Goal: Information Seeking & Learning: Find specific fact

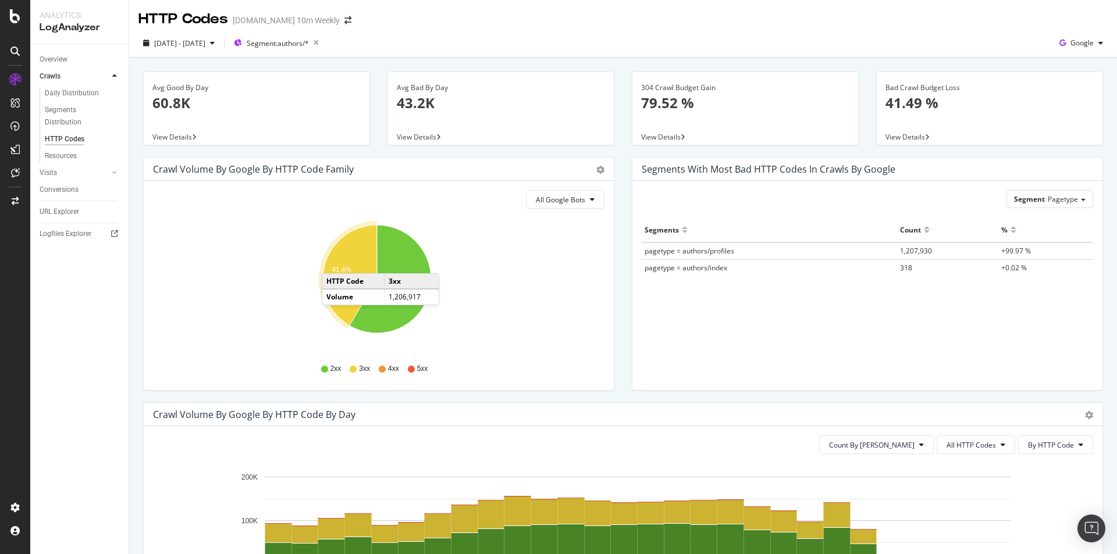
click at [333, 262] on icon "A chart." at bounding box center [350, 275] width 54 height 101
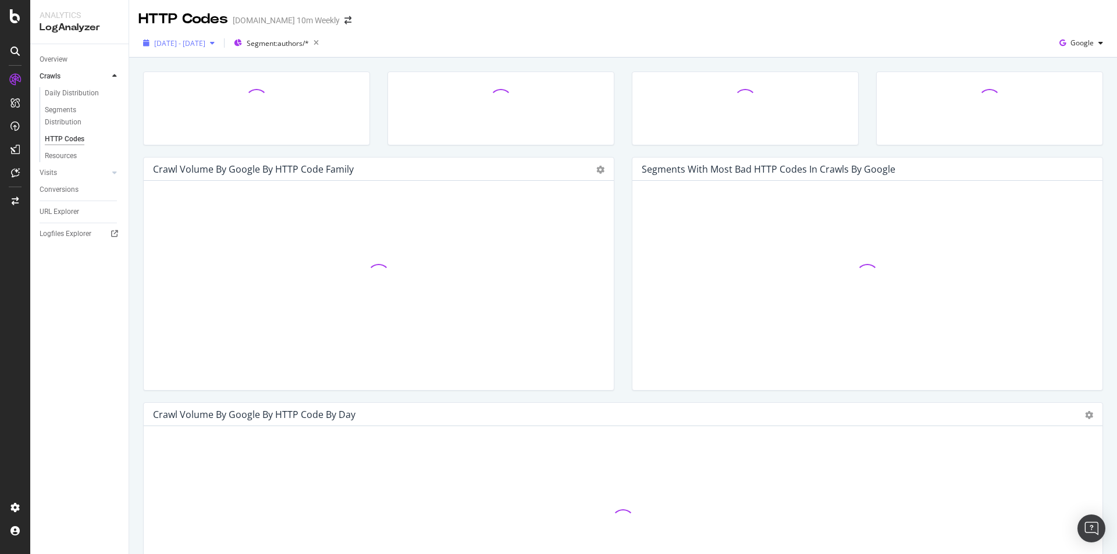
click at [219, 49] on div "[DATE] - [DATE]" at bounding box center [178, 42] width 81 height 17
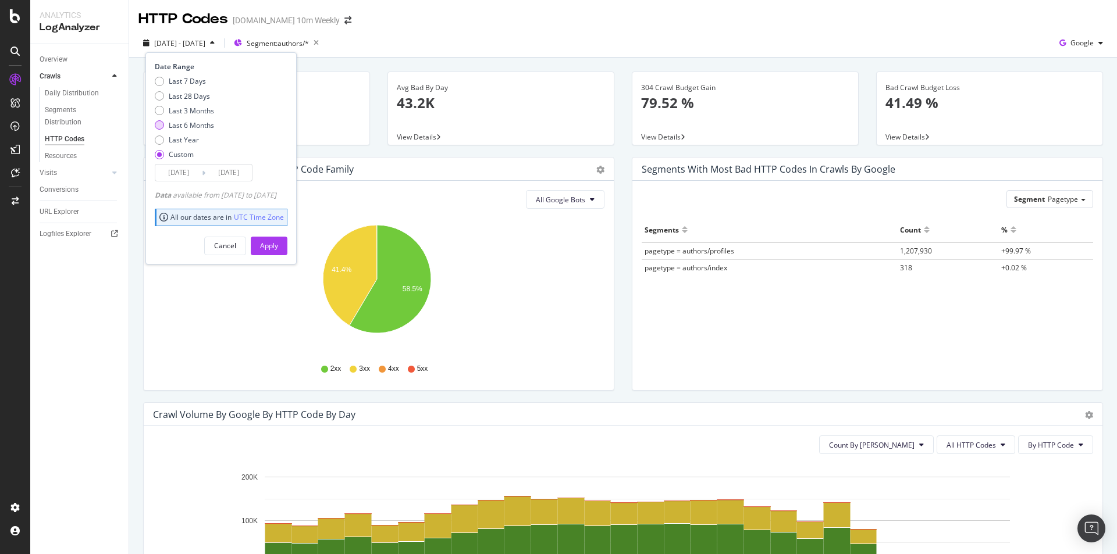
click at [211, 122] on div "Last 6 Months" at bounding box center [191, 125] width 45 height 10
type input "[DATE]"
click at [278, 247] on div "Apply" at bounding box center [269, 246] width 18 height 10
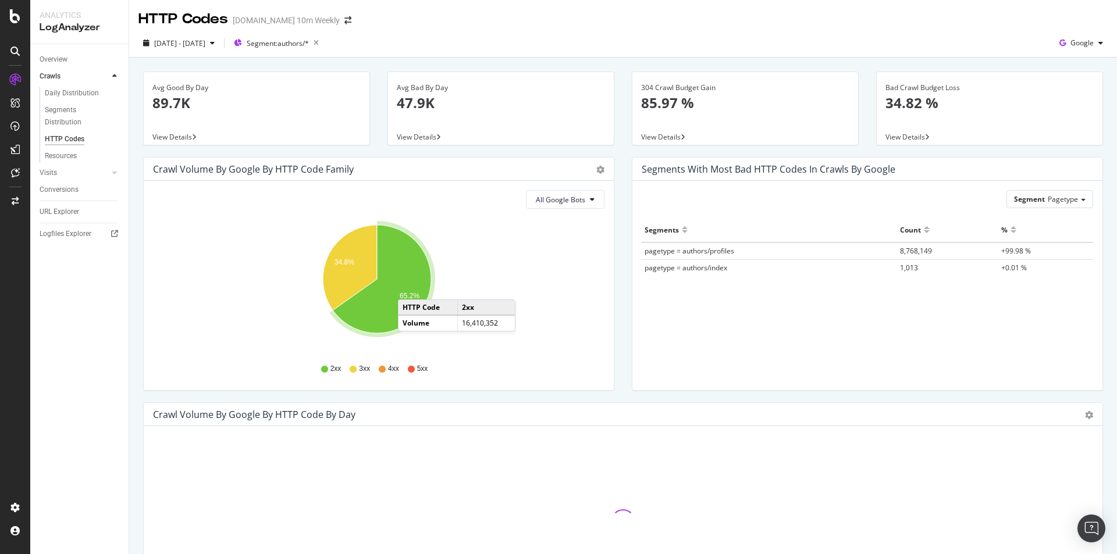
click at [410, 288] on icon "A chart." at bounding box center [382, 279] width 98 height 108
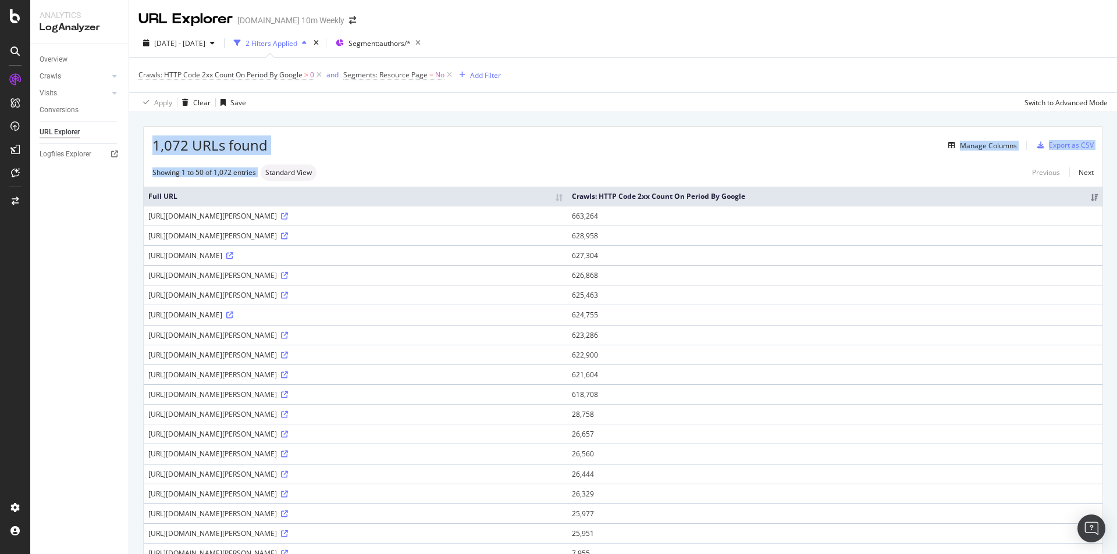
drag, startPoint x: 170, startPoint y: 146, endPoint x: 306, endPoint y: 156, distance: 136.5
drag, startPoint x: 315, startPoint y: 215, endPoint x: 150, endPoint y: 220, distance: 165.3
click at [150, 220] on div "[URL][DOMAIN_NAME][PERSON_NAME]" at bounding box center [355, 216] width 414 height 10
copy div "[URL][DOMAIN_NAME][PERSON_NAME]"
